Goal: Information Seeking & Learning: Learn about a topic

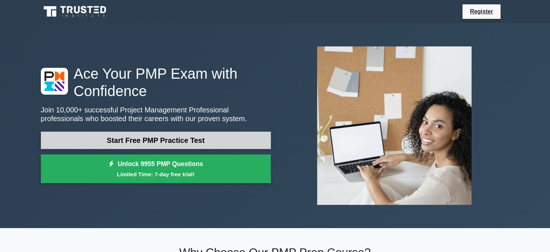
click at [149, 140] on link "Start Free PMP Practice Test" at bounding box center [156, 139] width 230 height 17
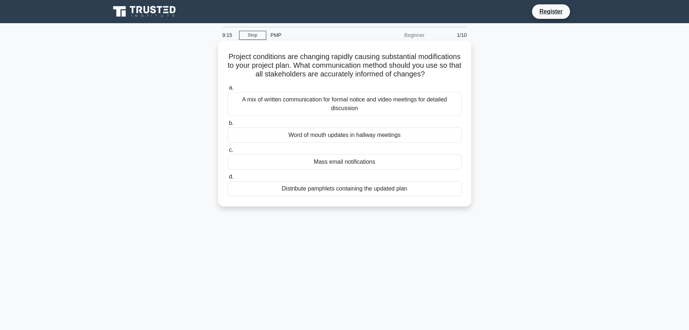
click at [344, 112] on div "A mix of written communication for formal notice and video meetings for detaile…" at bounding box center [345, 104] width 235 height 24
click at [228, 90] on input "a. A mix of written communication for formal notice and video meetings for deta…" at bounding box center [228, 87] width 0 height 5
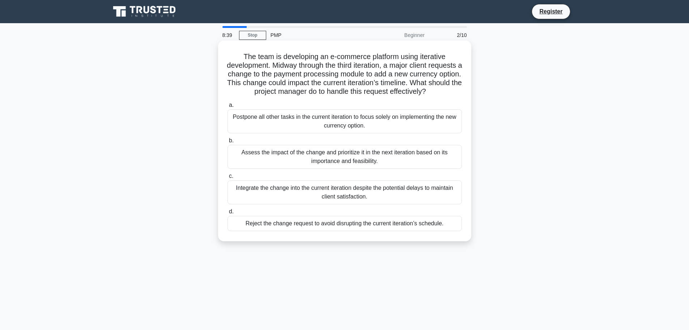
click at [314, 167] on div "Assess the impact of the change and prioritize it in the next iteration based o…" at bounding box center [345, 157] width 235 height 24
click at [228, 143] on input "b. Assess the impact of the change and prioritize it in the next iteration base…" at bounding box center [228, 140] width 0 height 5
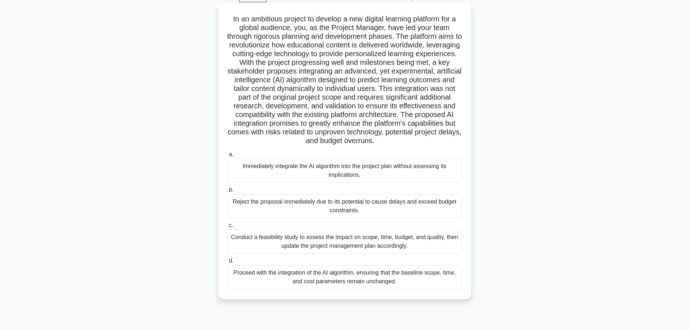
scroll to position [25, 0]
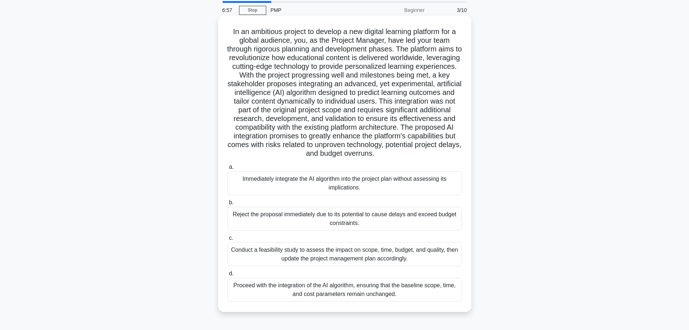
click at [335, 251] on div "Conduct a feasibility study to assess the impact on scope, time, budget, and qu…" at bounding box center [345, 254] width 235 height 24
click at [228, 240] on input "c. Conduct a feasibility study to assess the impact on scope, time, budget, and…" at bounding box center [228, 238] width 0 height 5
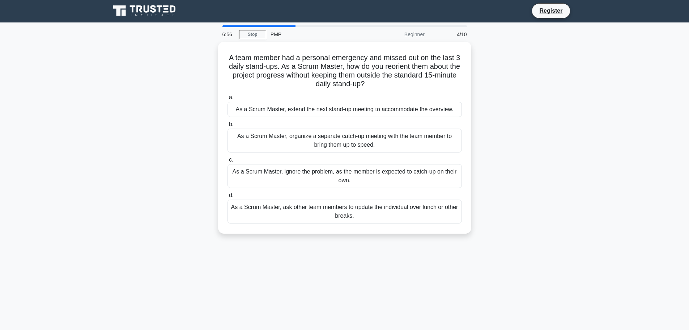
scroll to position [0, 0]
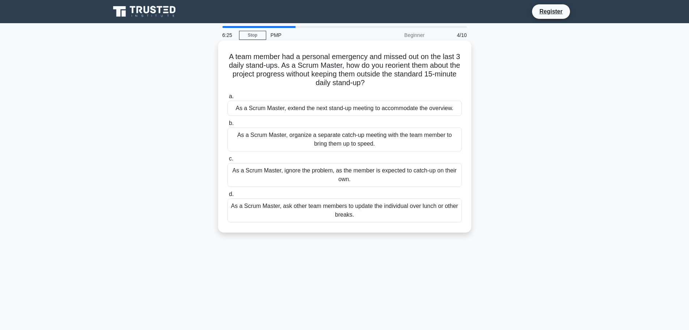
click at [314, 144] on div "As a Scrum Master, organize a separate catch-up meeting with the team member to…" at bounding box center [345, 139] width 235 height 24
click at [228, 126] on input "b. As a Scrum Master, organize a separate catch-up meeting with the team member…" at bounding box center [228, 123] width 0 height 5
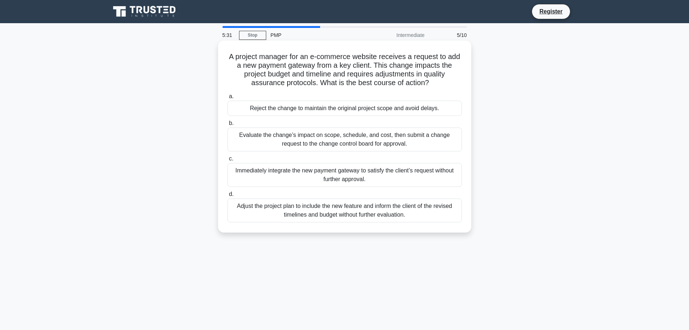
click at [301, 140] on div "Evaluate the change’s impact on scope, schedule, and cost, then submit a change…" at bounding box center [345, 139] width 235 height 24
click at [228, 126] on input "b. Evaluate the change’s impact on scope, schedule, and cost, then submit a cha…" at bounding box center [228, 123] width 0 height 5
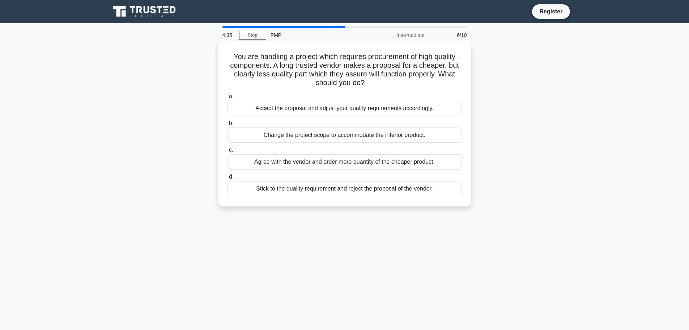
click at [320, 192] on div "Stick to the quality requirement and reject the proposal of the vendor." at bounding box center [345, 188] width 235 height 15
click at [228, 179] on input "d. Stick to the quality requirement and reject the proposal of the vendor." at bounding box center [228, 176] width 0 height 5
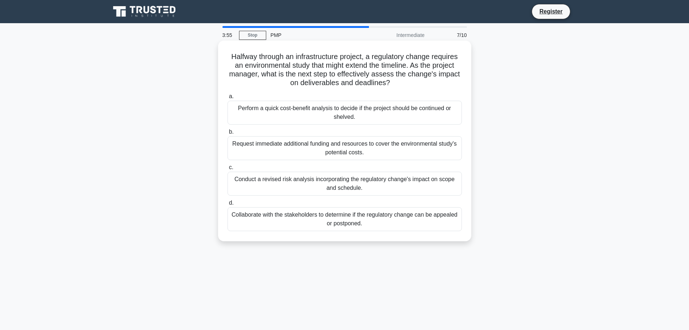
click at [297, 220] on div "Collaborate with the stakeholders to determine if the regulatory change can be …" at bounding box center [345, 219] width 235 height 24
click at [228, 205] on input "d. Collaborate with the stakeholders to determine if the regulatory change can …" at bounding box center [228, 203] width 0 height 5
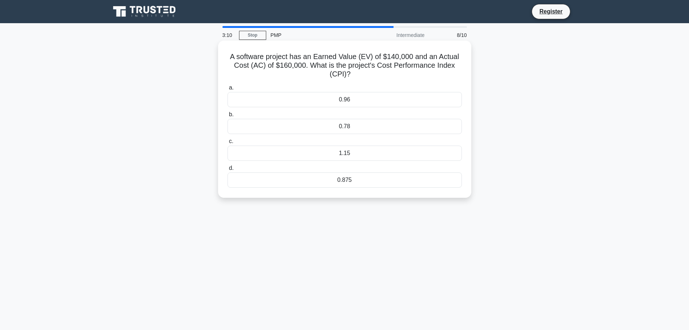
click at [346, 183] on div "0.875" at bounding box center [345, 179] width 235 height 15
click at [228, 170] on input "d. 0.875" at bounding box center [228, 168] width 0 height 5
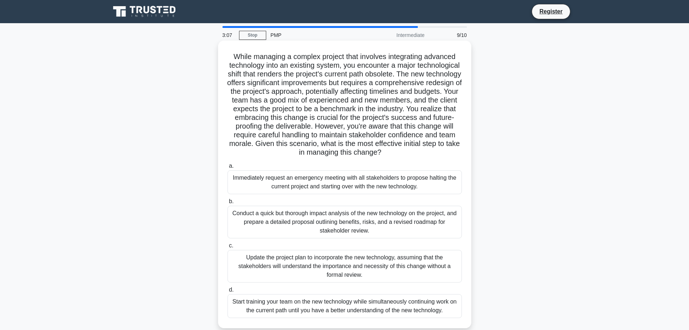
click at [240, 55] on h5 "While managing a complex project that involves integrating advanced technology …" at bounding box center [345, 104] width 236 height 105
click at [269, 79] on h5 "While managing a complex project that involves integrating advanced technology …" at bounding box center [345, 104] width 236 height 105
drag, startPoint x: 300, startPoint y: 114, endPoint x: 300, endPoint y: 111, distance: 3.6
click at [300, 111] on h5 "While managing a complex project that involves integrating advanced technology …" at bounding box center [345, 104] width 236 height 105
click at [265, 91] on h5 "While managing a complex project that involves integrating advanced technology …" at bounding box center [345, 104] width 236 height 105
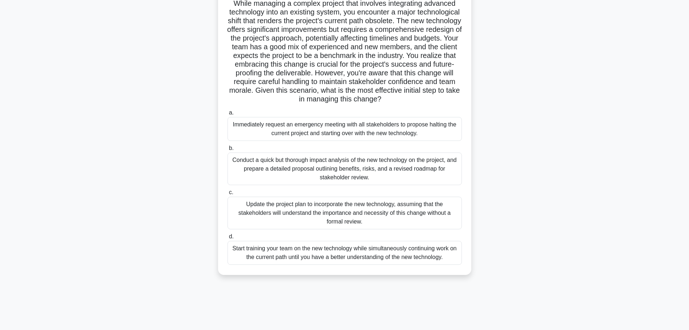
scroll to position [61, 0]
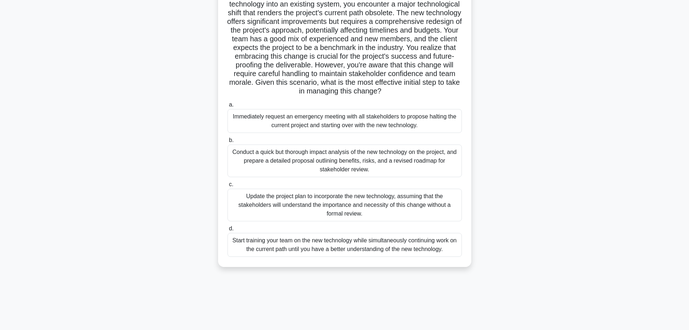
click at [281, 157] on div "Conduct a quick but thorough impact analysis of the new technology on the proje…" at bounding box center [345, 160] width 235 height 33
click at [228, 143] on input "b. Conduct a quick but thorough impact analysis of the new technology on the pr…" at bounding box center [228, 140] width 0 height 5
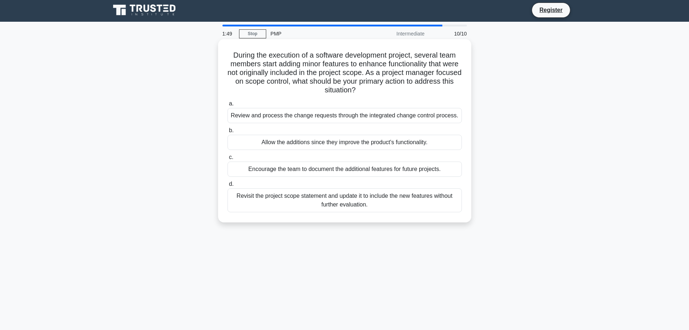
scroll to position [0, 0]
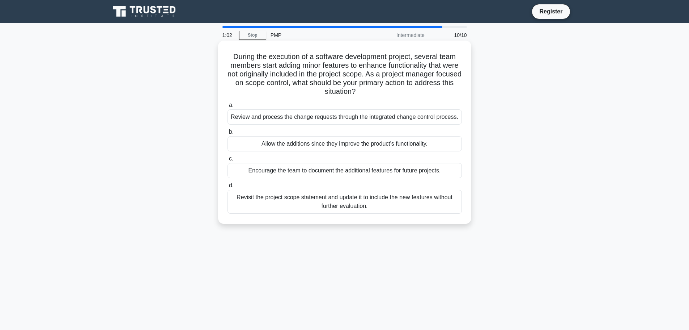
click at [269, 118] on div "Review and process the change requests through the integrated change control pr…" at bounding box center [345, 116] width 235 height 15
click at [228, 107] on input "a. Review and process the change requests through the integrated change control…" at bounding box center [228, 105] width 0 height 5
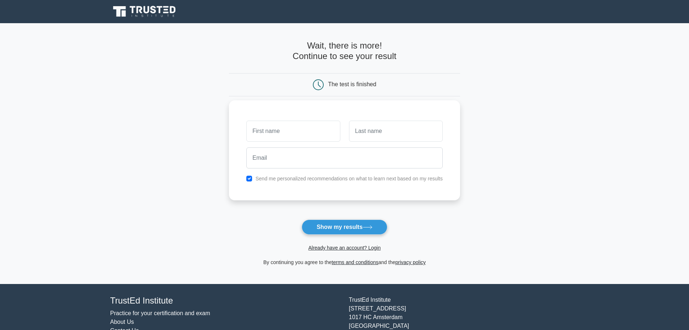
click at [272, 132] on input "text" at bounding box center [293, 131] width 94 height 21
type input "[PERSON_NAME]"
click at [366, 133] on input "text" at bounding box center [396, 131] width 94 height 21
type input "Danao"
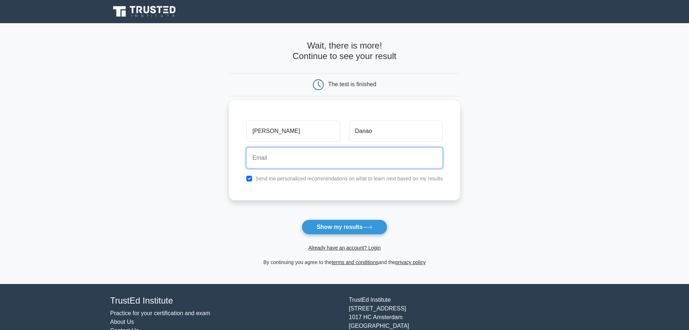
click at [348, 155] on input "email" at bounding box center [344, 157] width 197 height 21
type input "[EMAIL_ADDRESS][DOMAIN_NAME]"
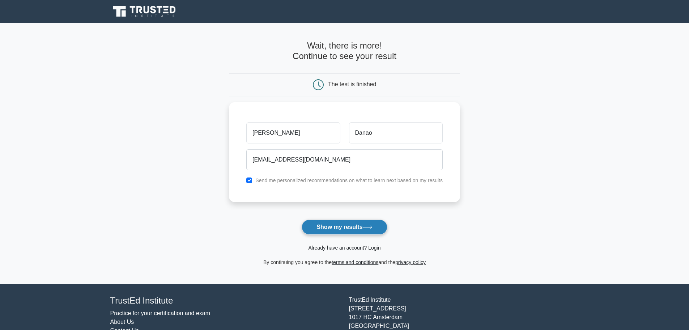
click at [353, 229] on button "Show my results" at bounding box center [344, 226] width 85 height 15
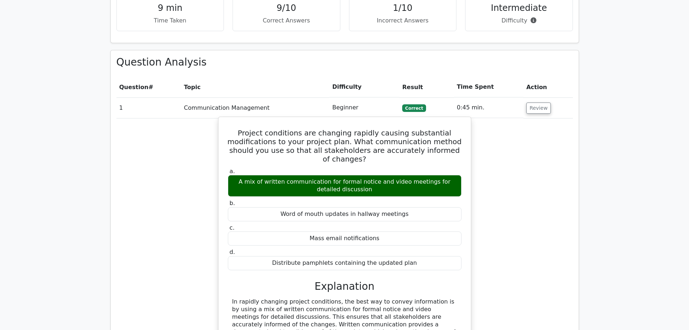
scroll to position [561, 0]
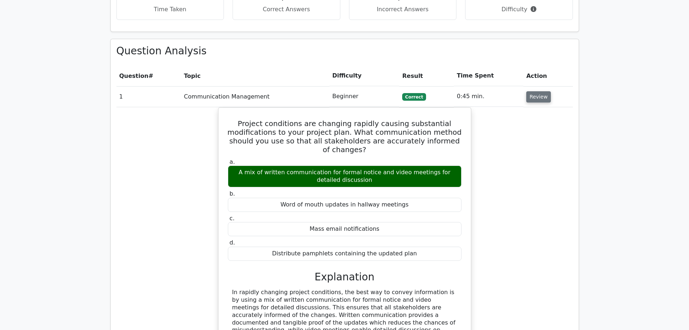
click at [529, 91] on button "Review" at bounding box center [539, 96] width 25 height 11
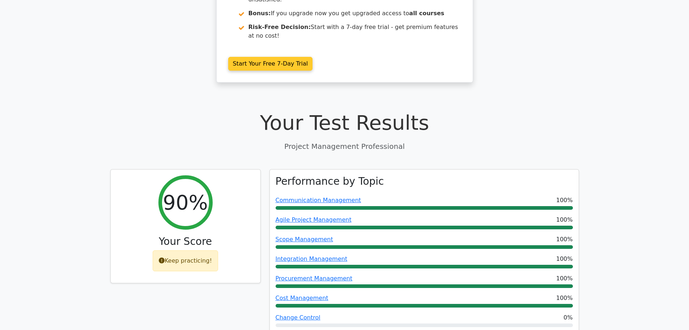
scroll to position [127, 0]
